Goal: Task Accomplishment & Management: Manage account settings

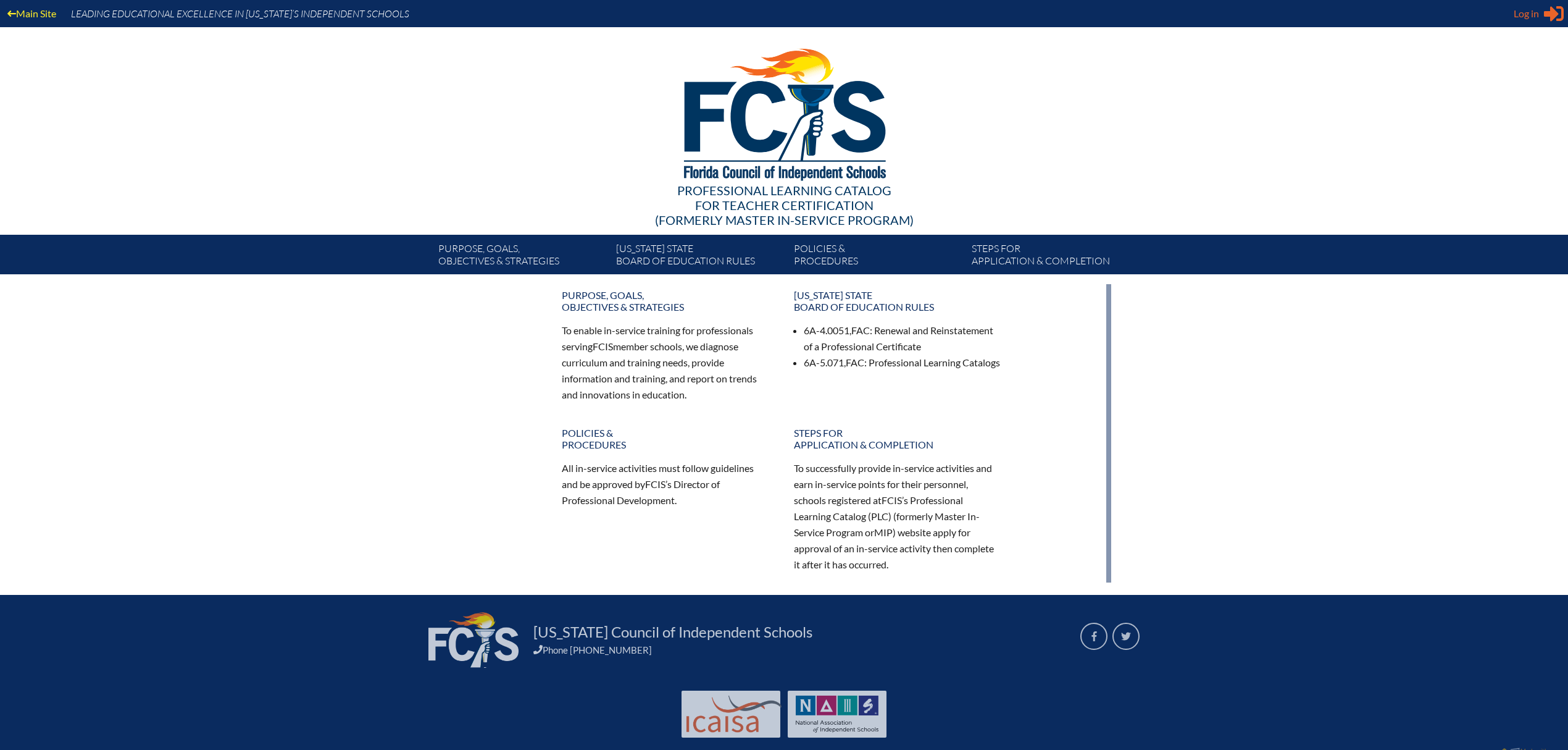
type input "[EMAIL_ADDRESS][DOMAIN_NAME]"
click at [1538, 16] on span "Log in" at bounding box center [1526, 14] width 26 height 15
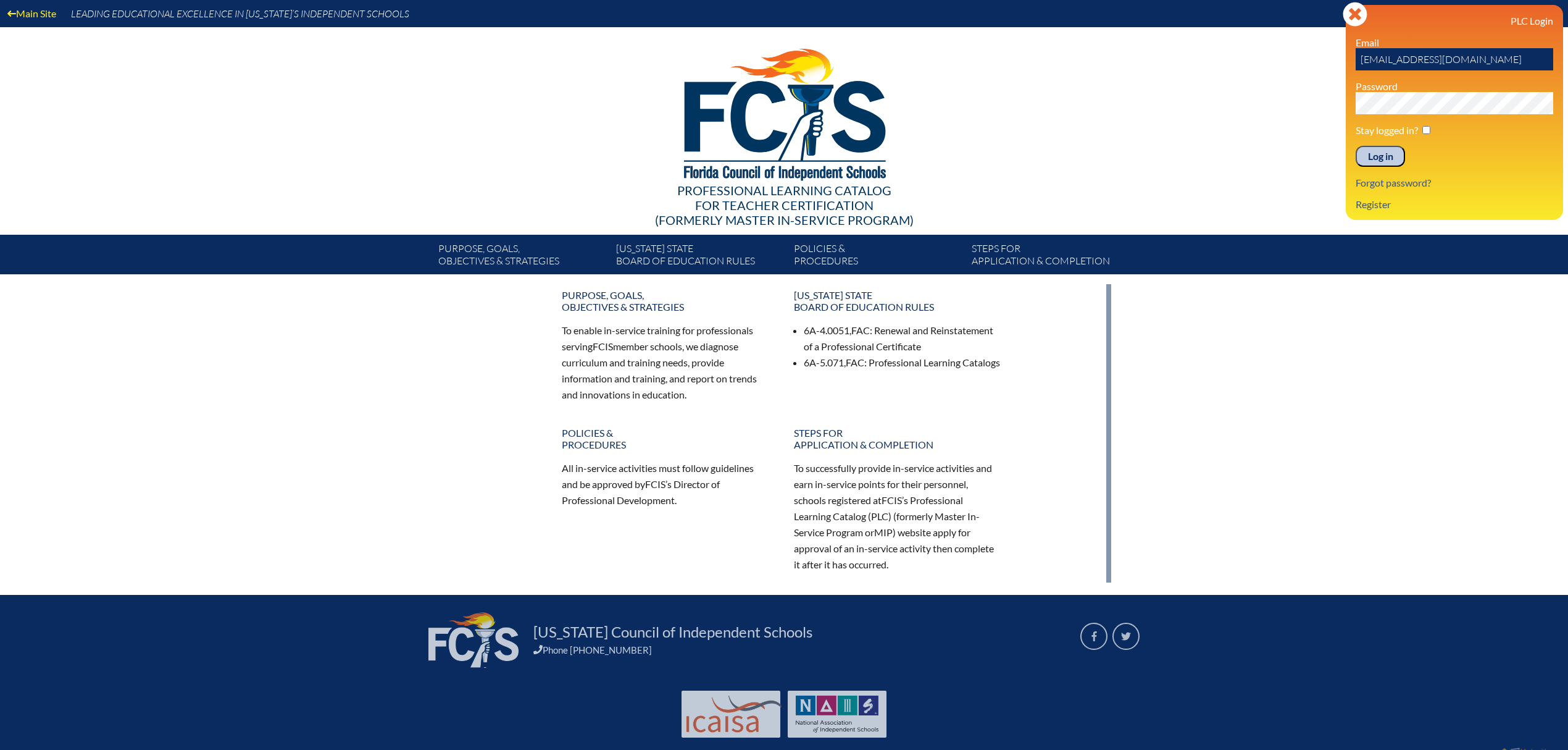
drag, startPoint x: 1383, startPoint y: 159, endPoint x: 1399, endPoint y: 164, distance: 16.8
click at [1383, 159] on input "Log in" at bounding box center [1380, 156] width 49 height 21
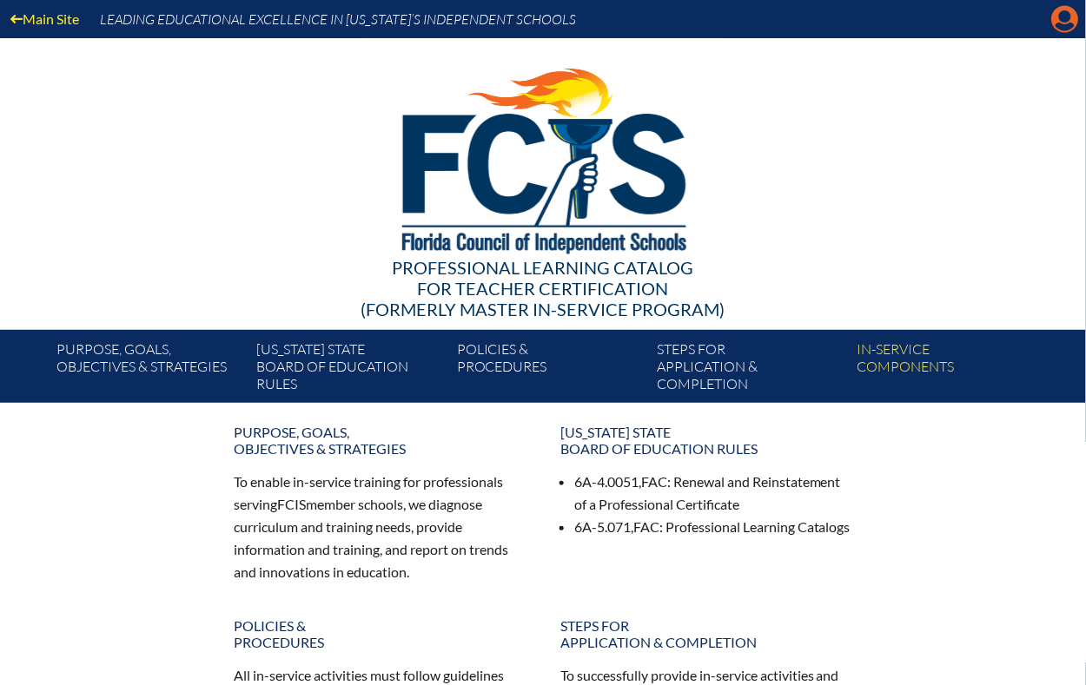
click at [1064, 15] on icon "Manage account" at bounding box center [1065, 19] width 28 height 28
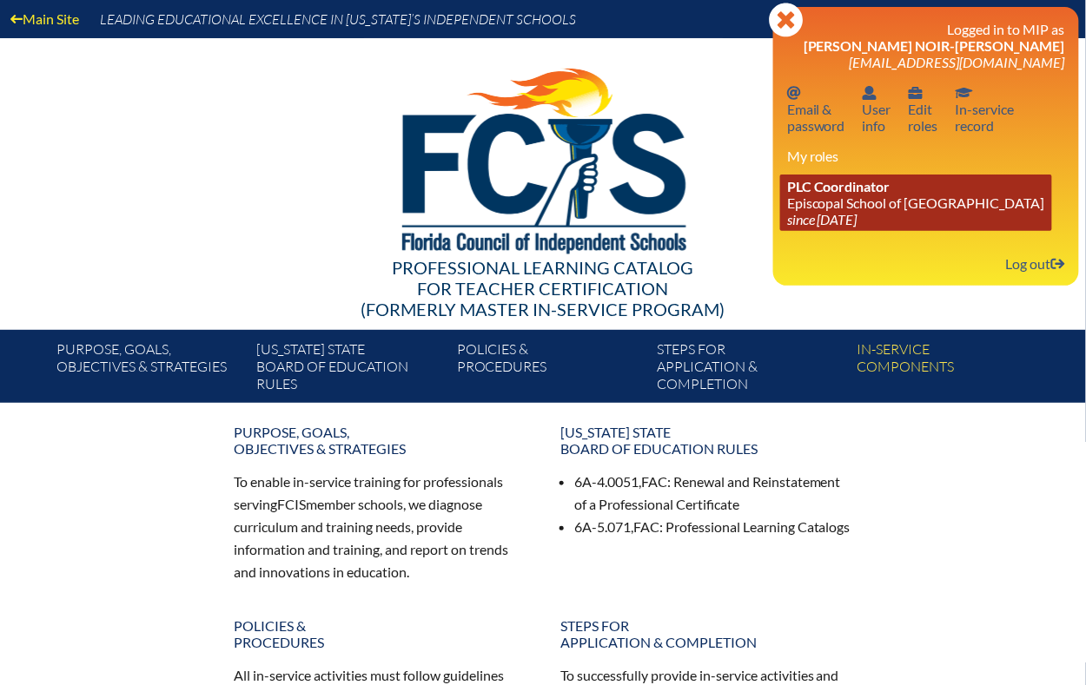
click at [857, 223] on icon "since [DATE]" at bounding box center [822, 219] width 70 height 17
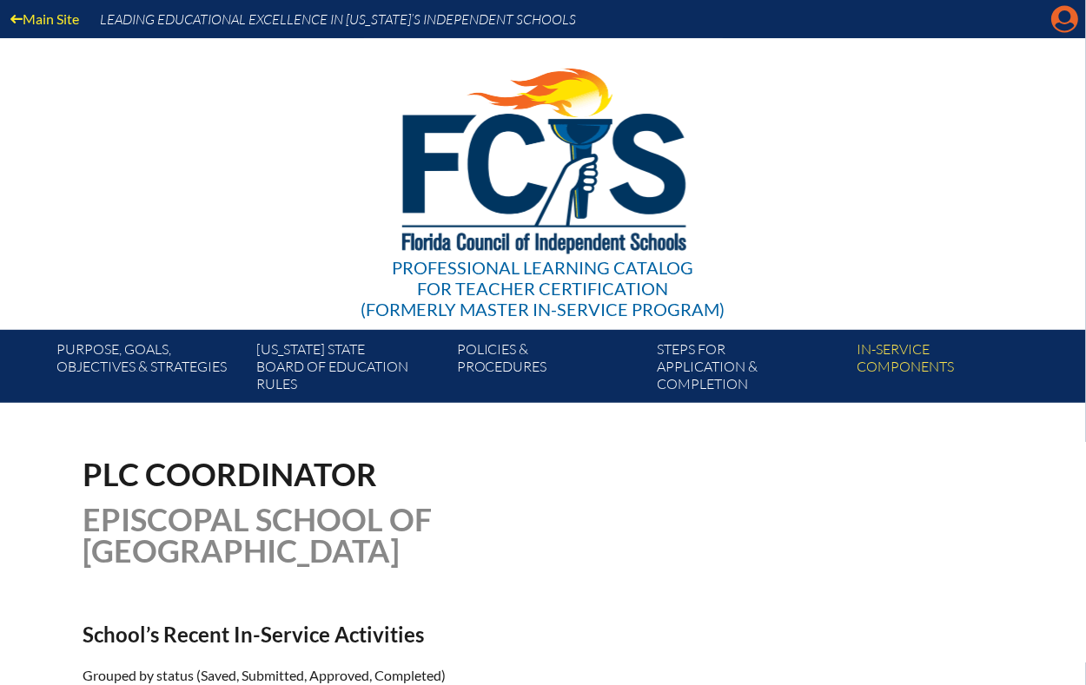
click at [1074, 19] on icon at bounding box center [1065, 19] width 27 height 27
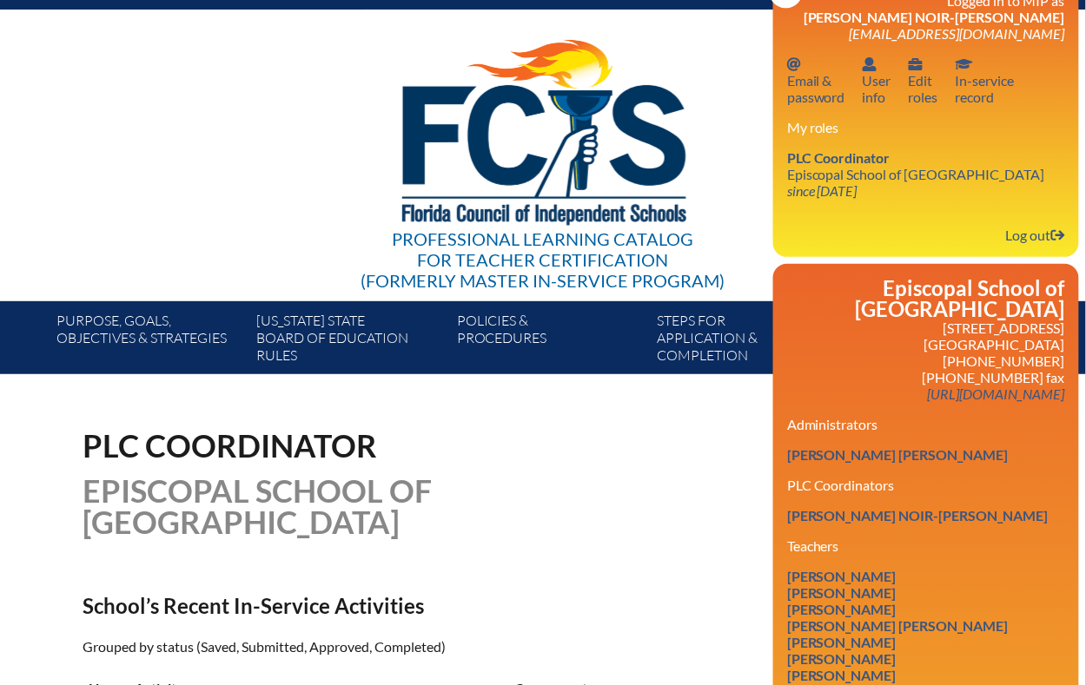
scroll to position [9, 0]
